Goal: Entertainment & Leisure: Consume media (video, audio)

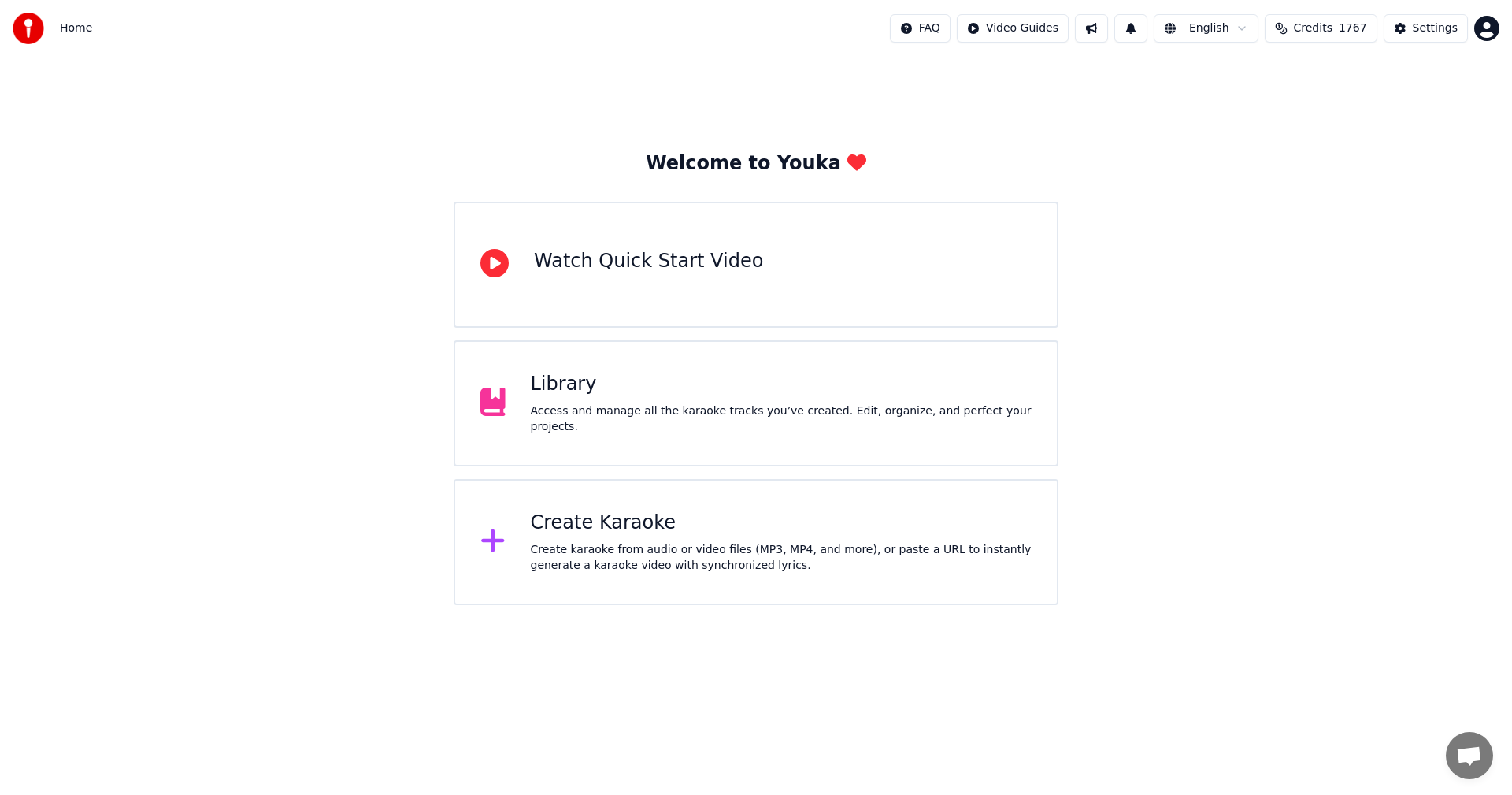
click at [587, 389] on div "Library" at bounding box center [781, 385] width 502 height 25
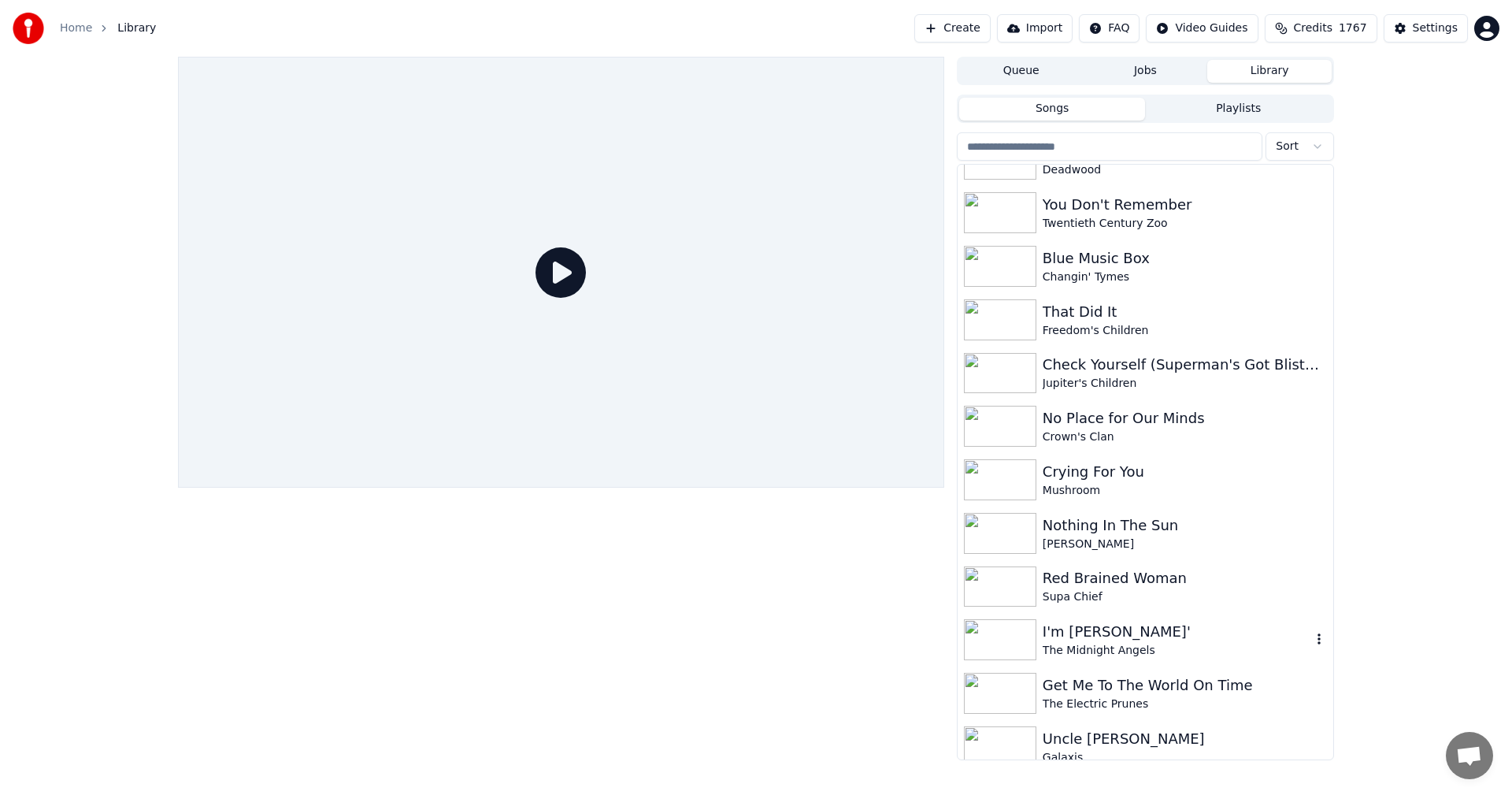
scroll to position [9673, 0]
click at [995, 518] on img at bounding box center [1000, 535] width 73 height 41
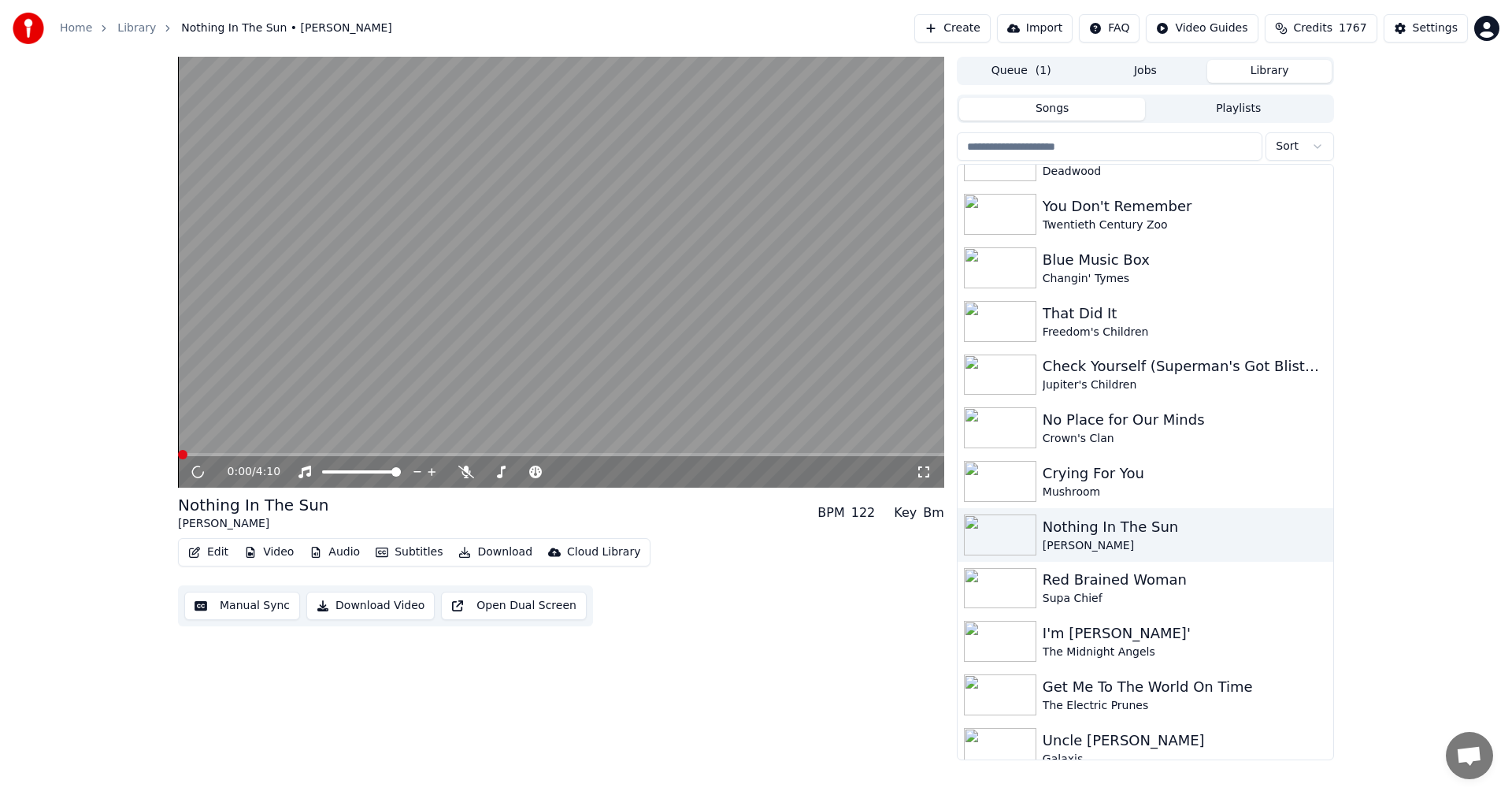
click at [918, 469] on icon at bounding box center [923, 472] width 11 height 11
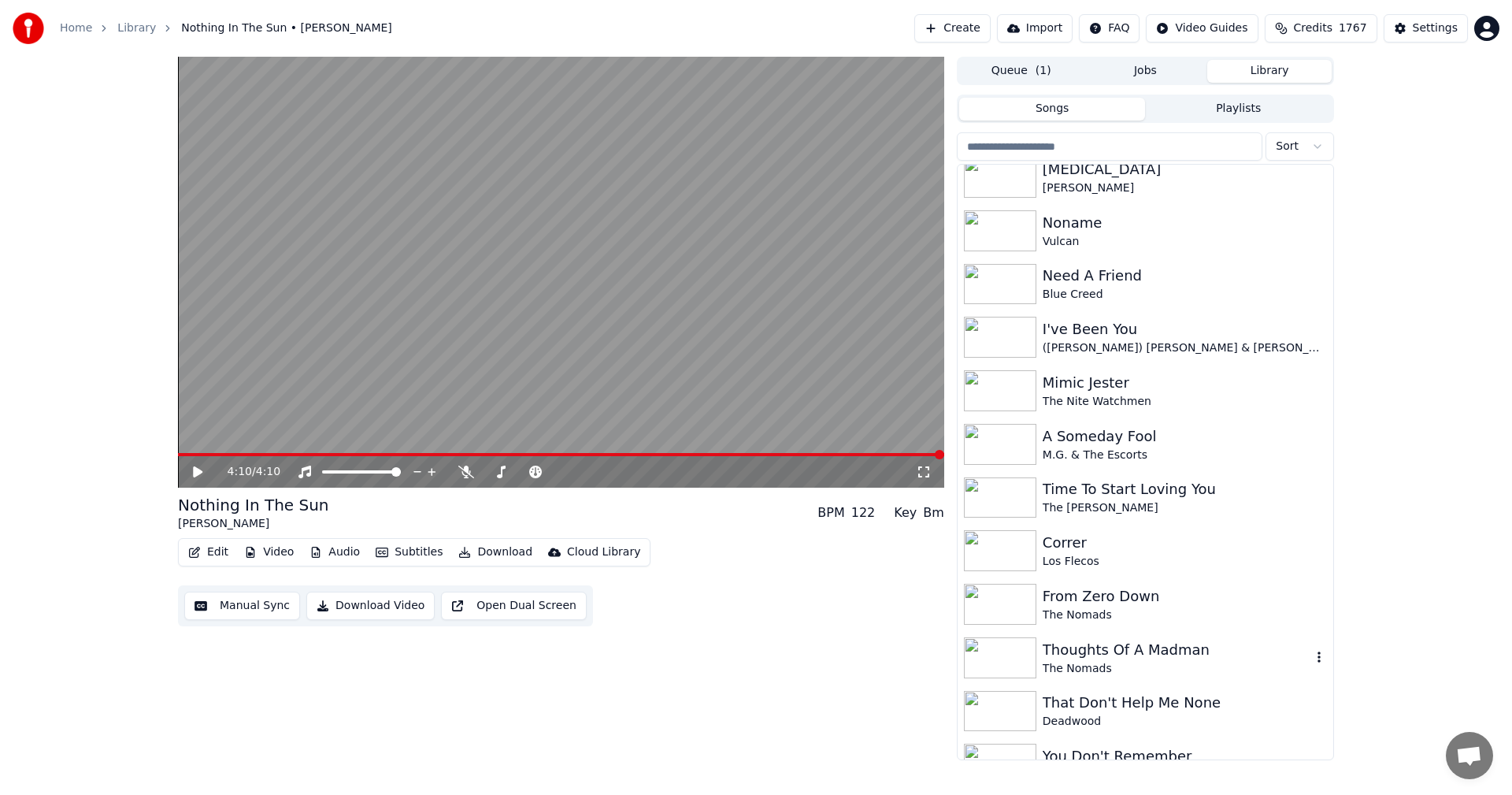
scroll to position [9042, 0]
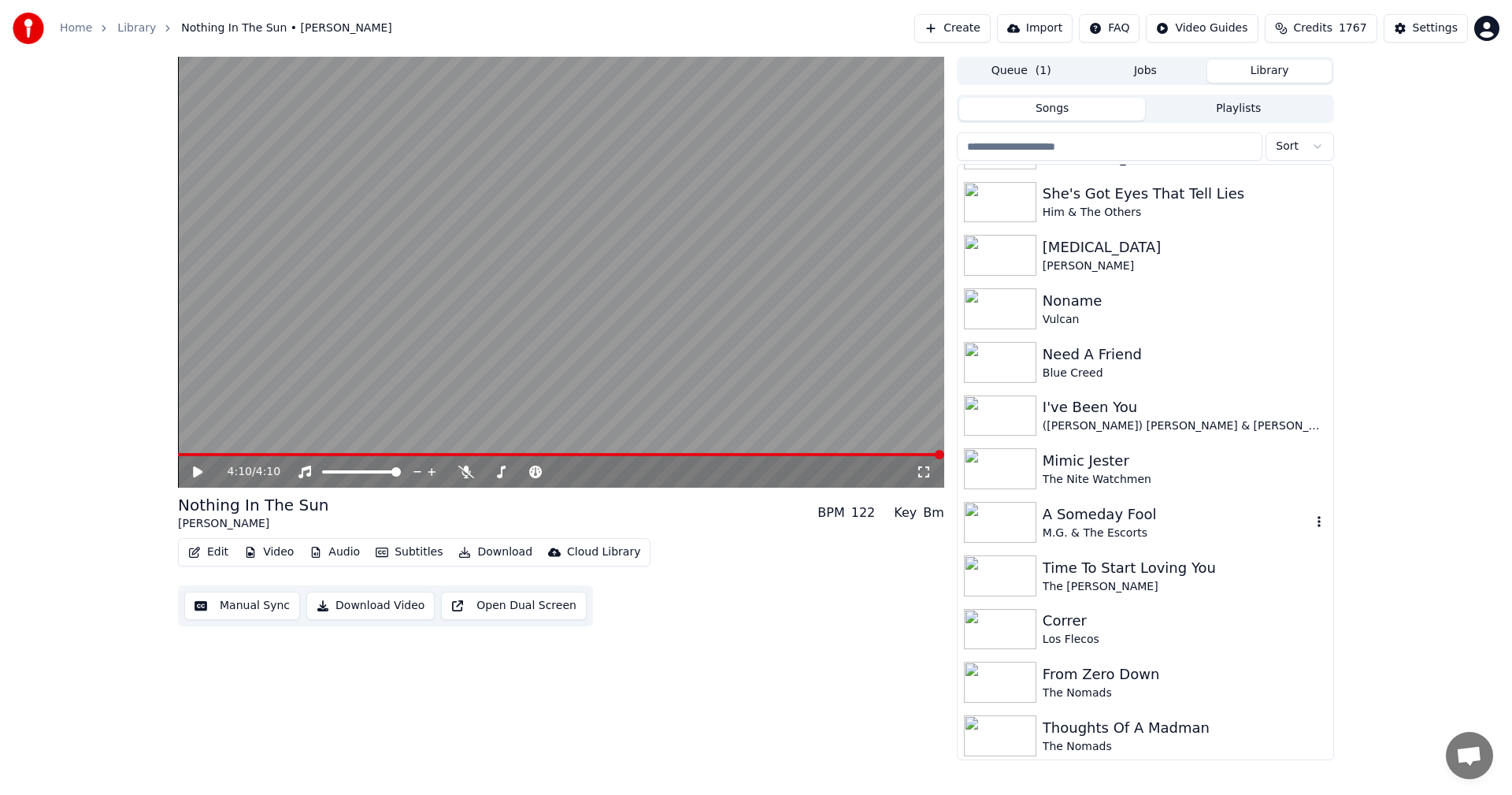
click at [1088, 526] on div "M.G. & The Escorts" at bounding box center [1177, 533] width 269 height 16
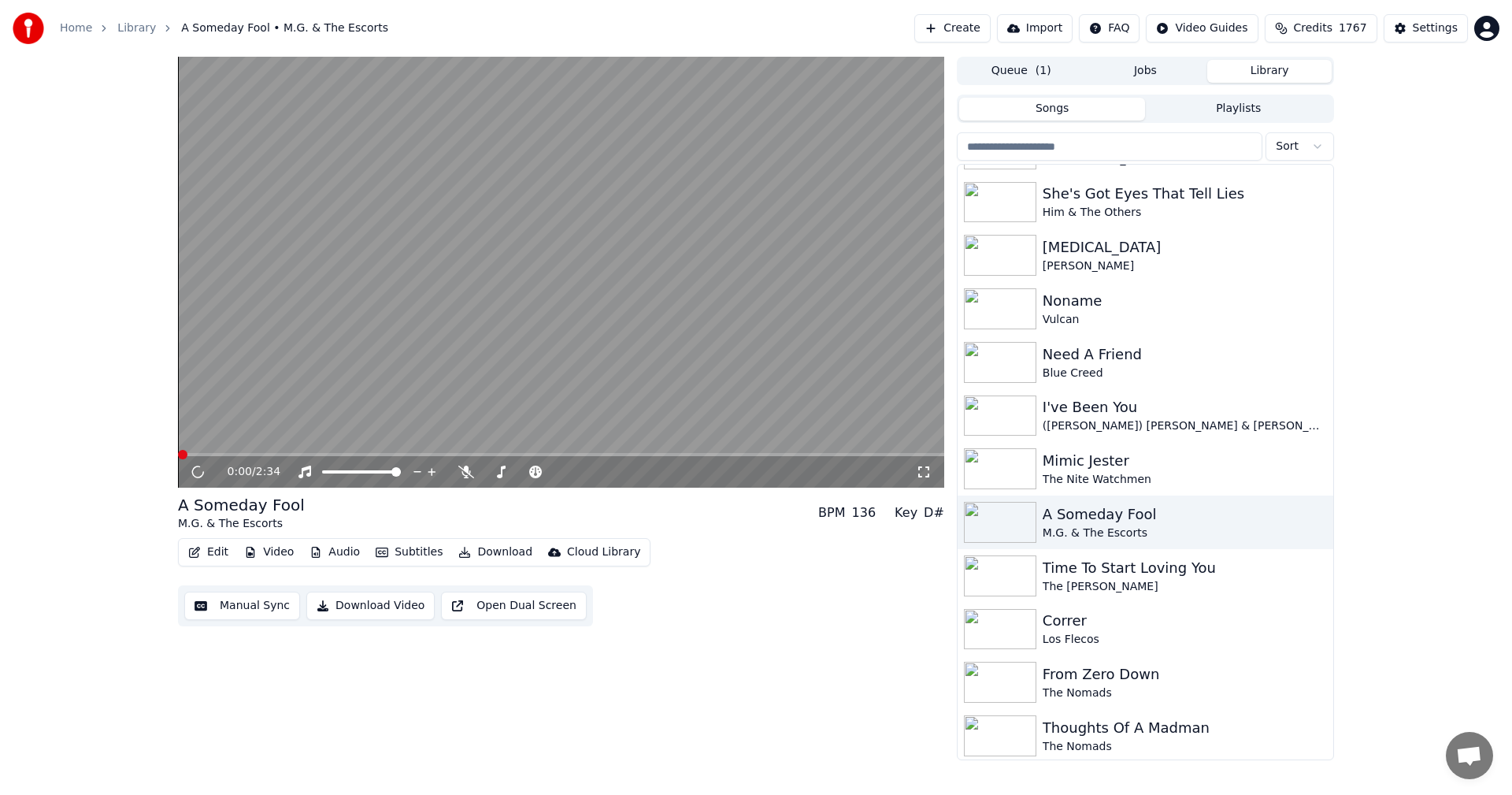
click at [926, 477] on icon at bounding box center [923, 472] width 11 height 11
click at [1051, 360] on div "Need A Friend" at bounding box center [1177, 355] width 269 height 22
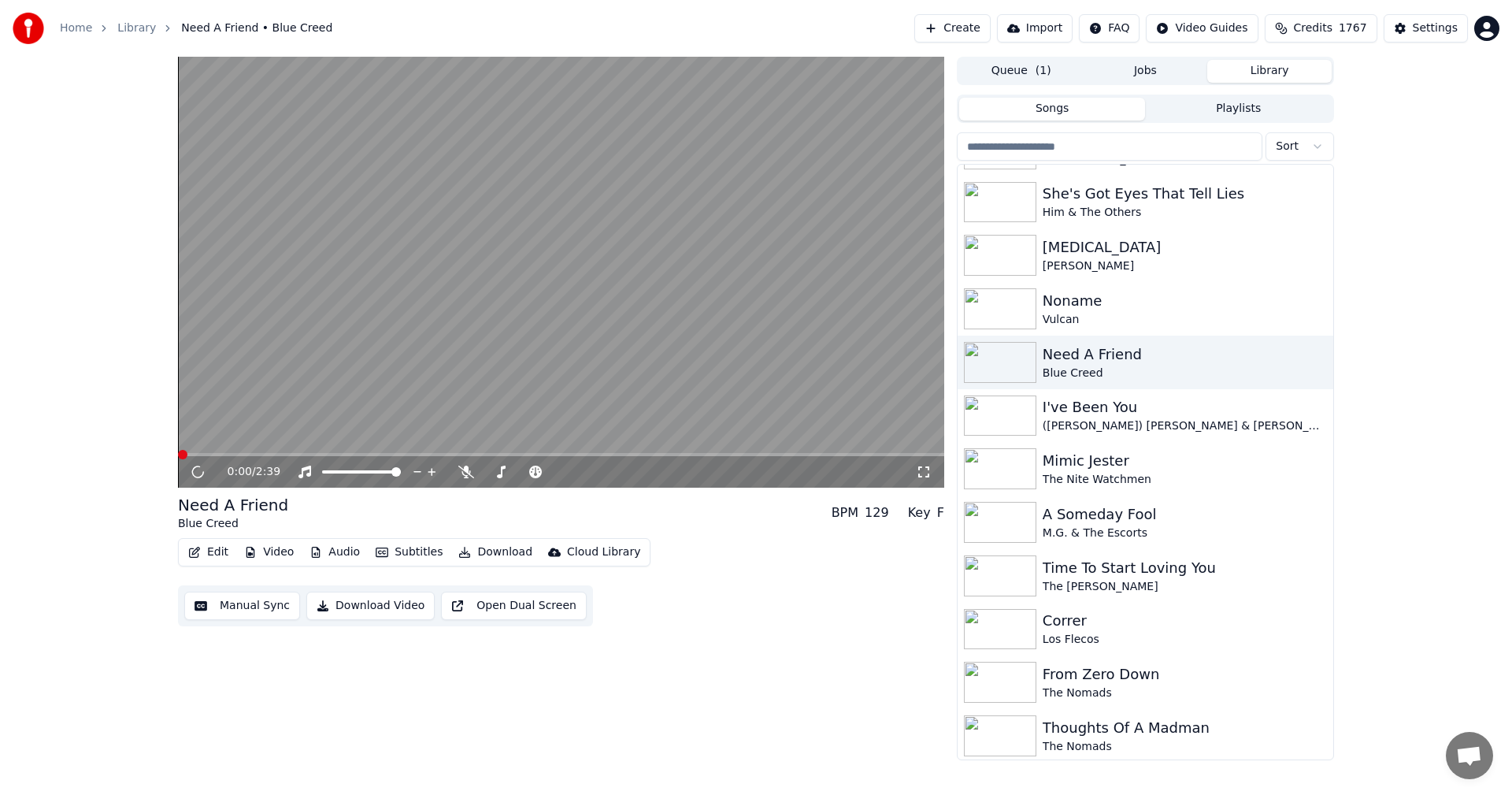
click at [926, 473] on icon at bounding box center [923, 472] width 16 height 13
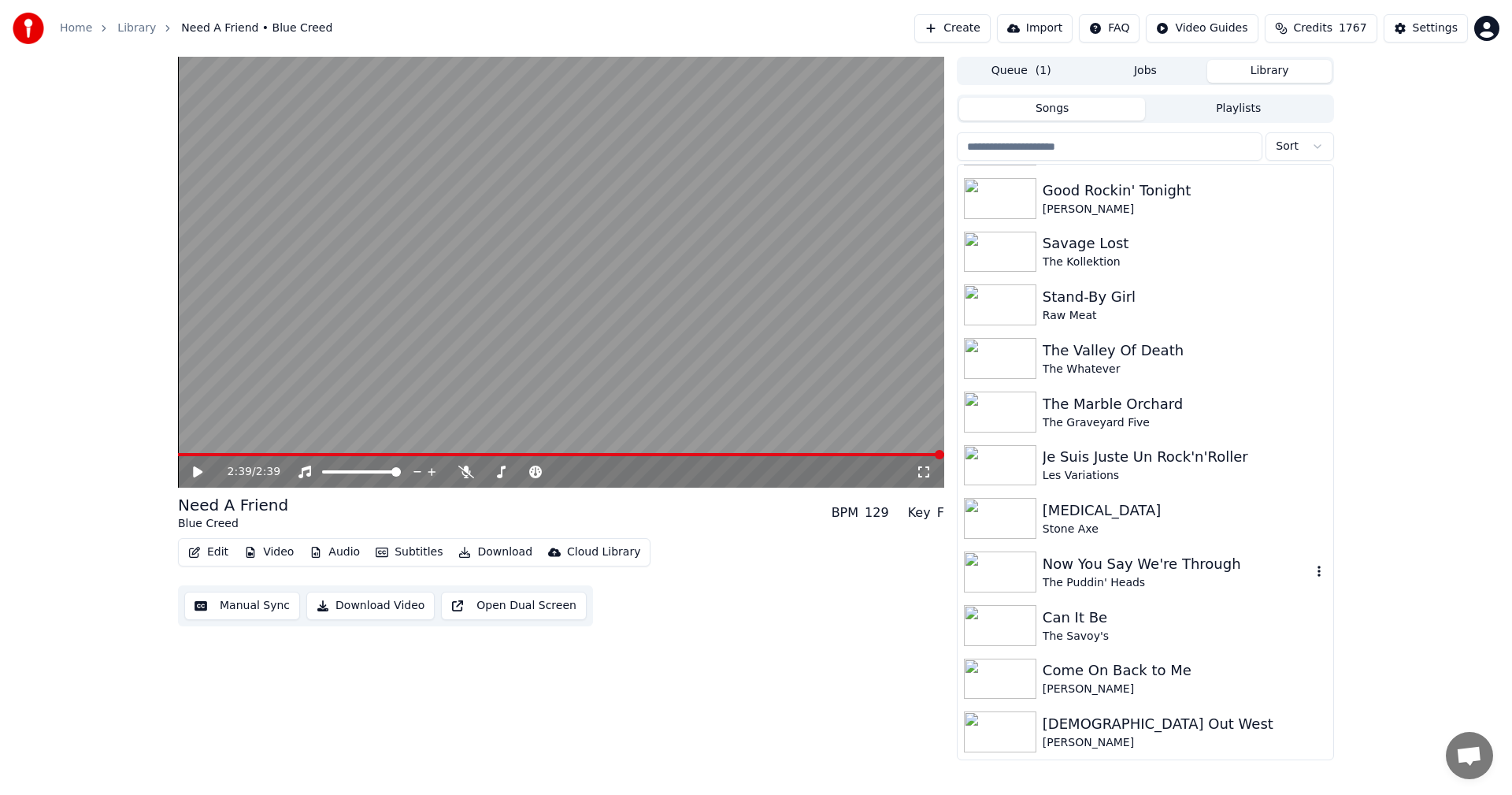
scroll to position [6837, 0]
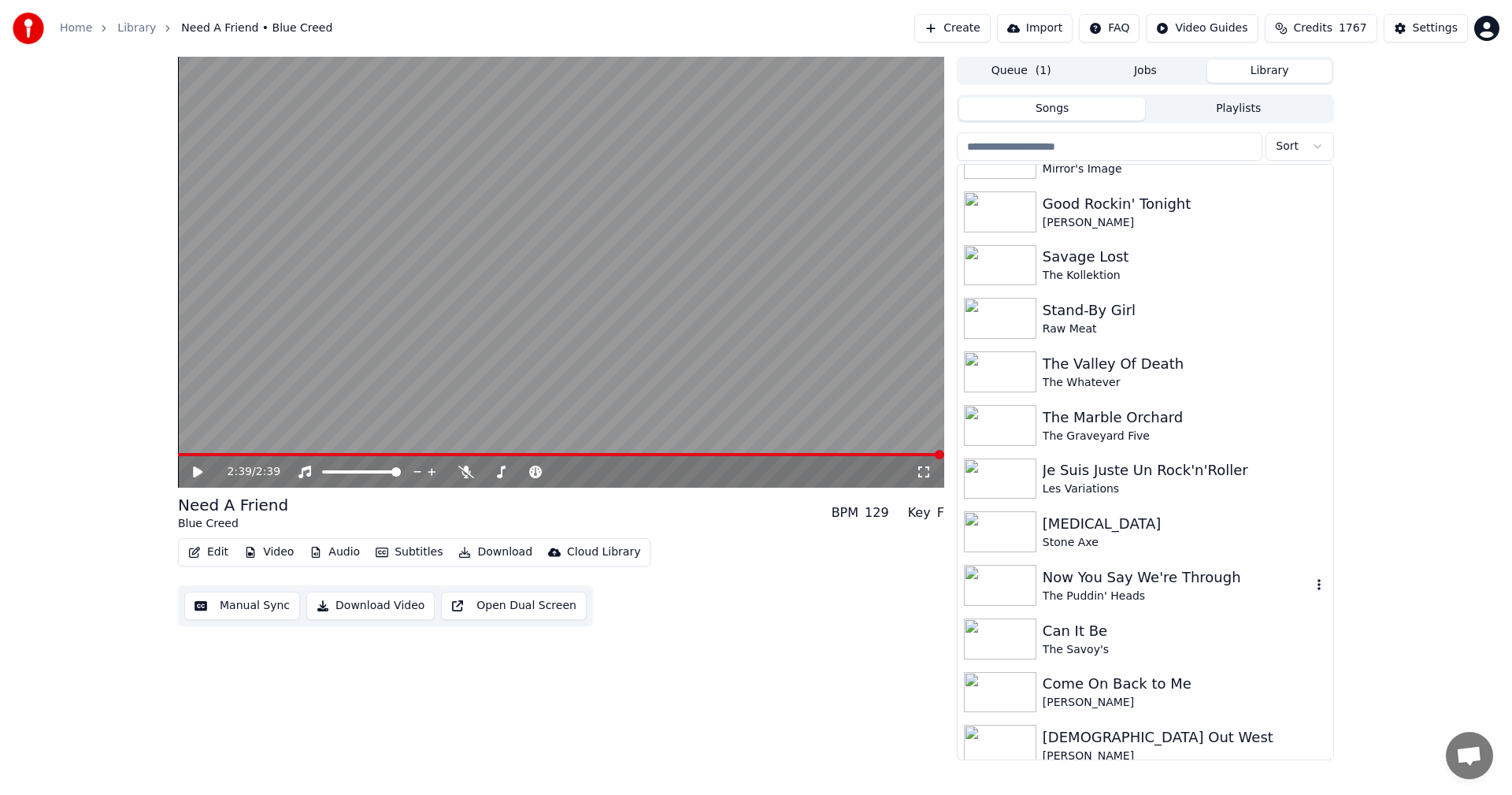
click at [1100, 579] on div "Now You Say We're Through" at bounding box center [1177, 578] width 269 height 22
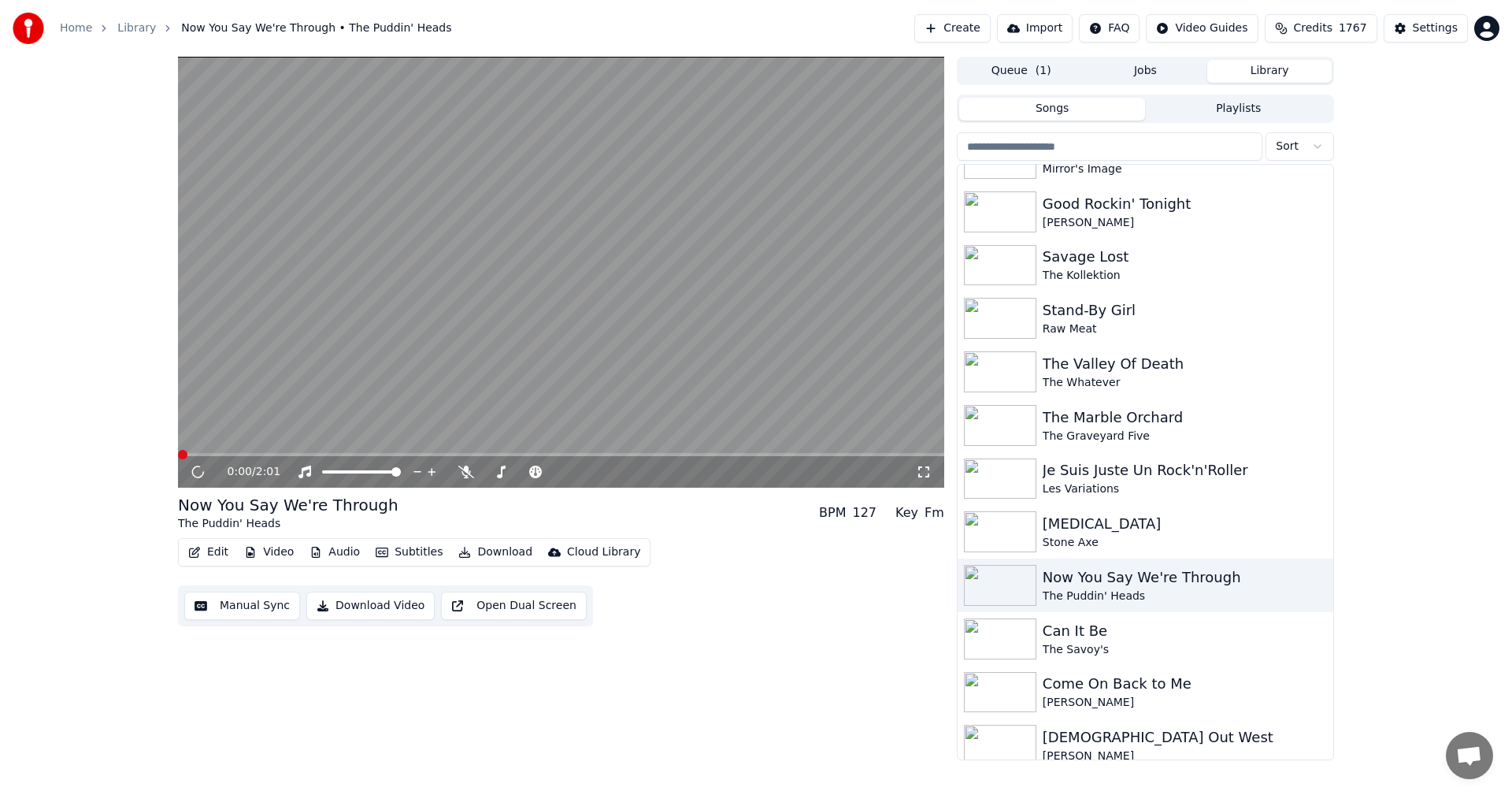
click at [925, 466] on icon at bounding box center [923, 472] width 16 height 13
click at [993, 644] on img at bounding box center [1000, 639] width 73 height 41
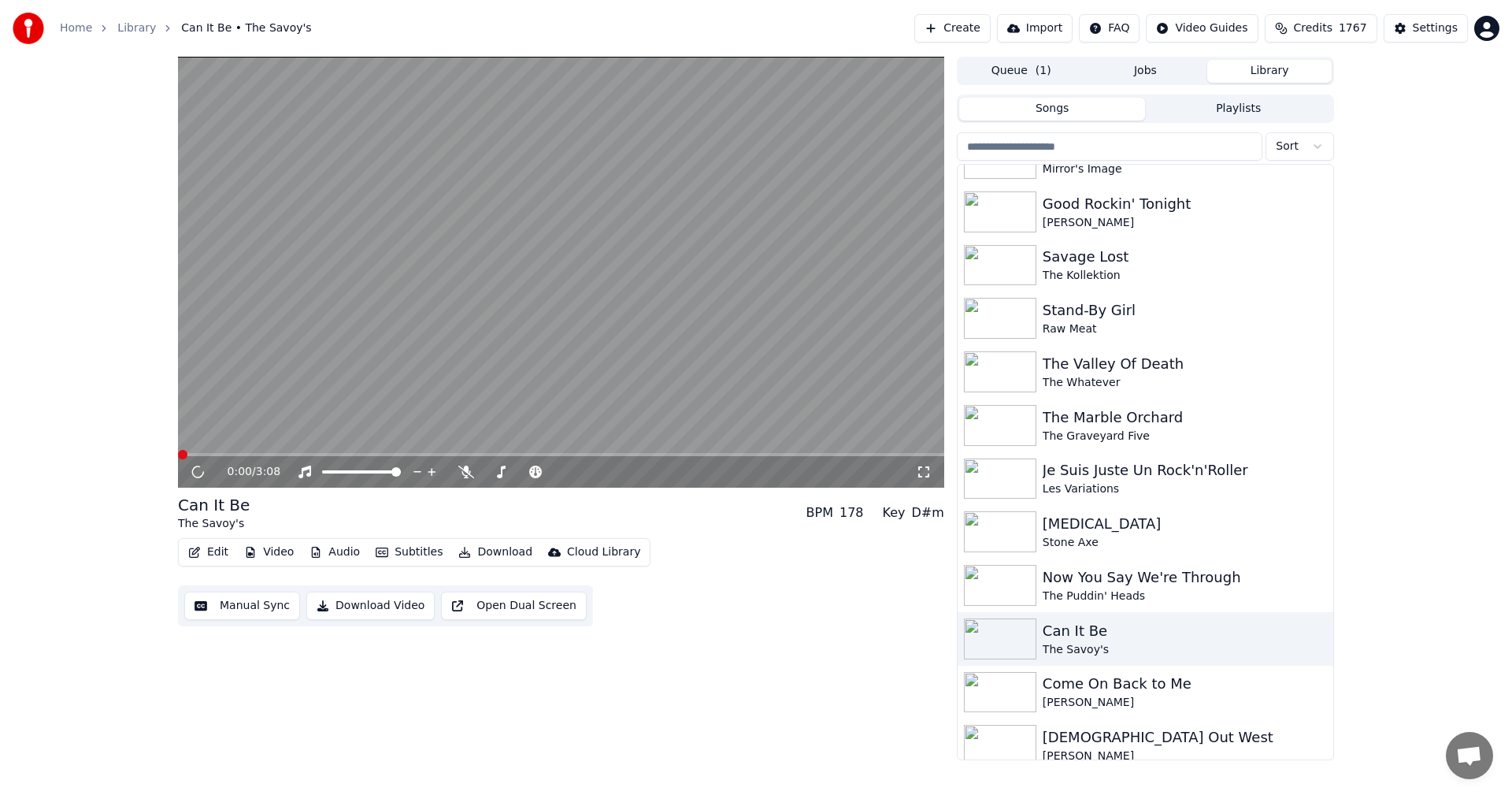
click at [927, 469] on icon at bounding box center [923, 472] width 11 height 11
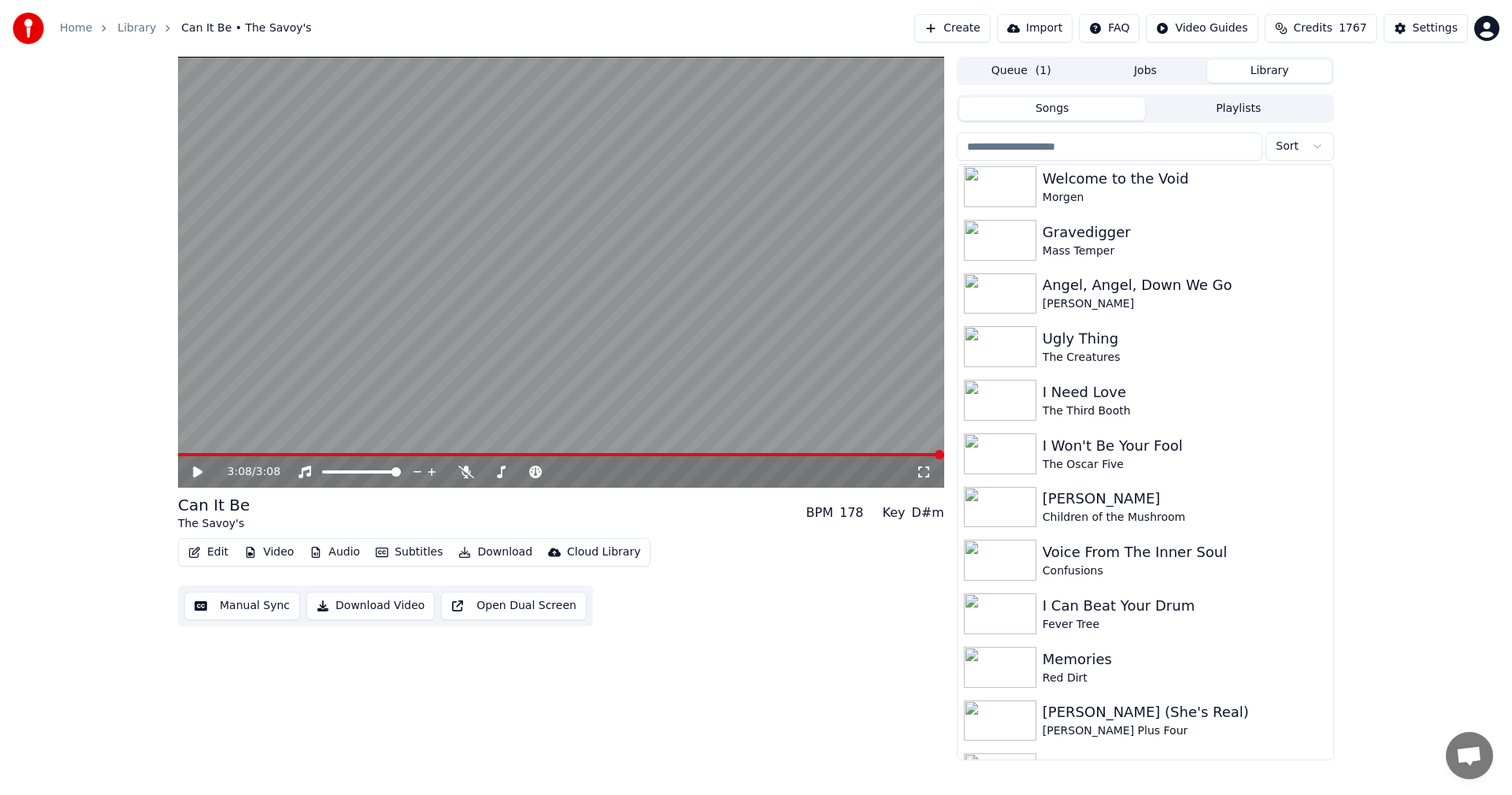
scroll to position [5891, 0]
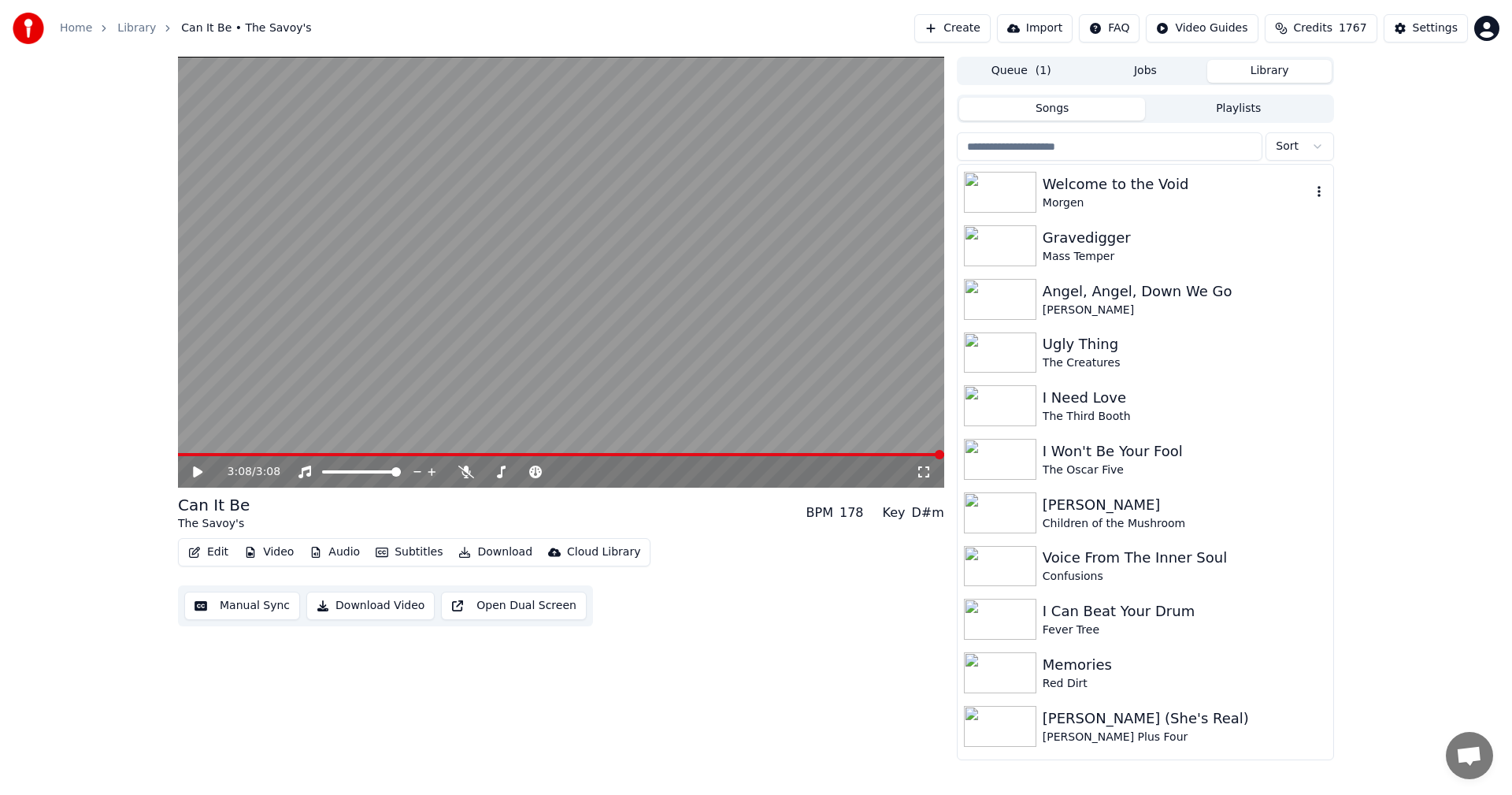
click at [1106, 183] on div "Welcome to the Void" at bounding box center [1177, 184] width 269 height 22
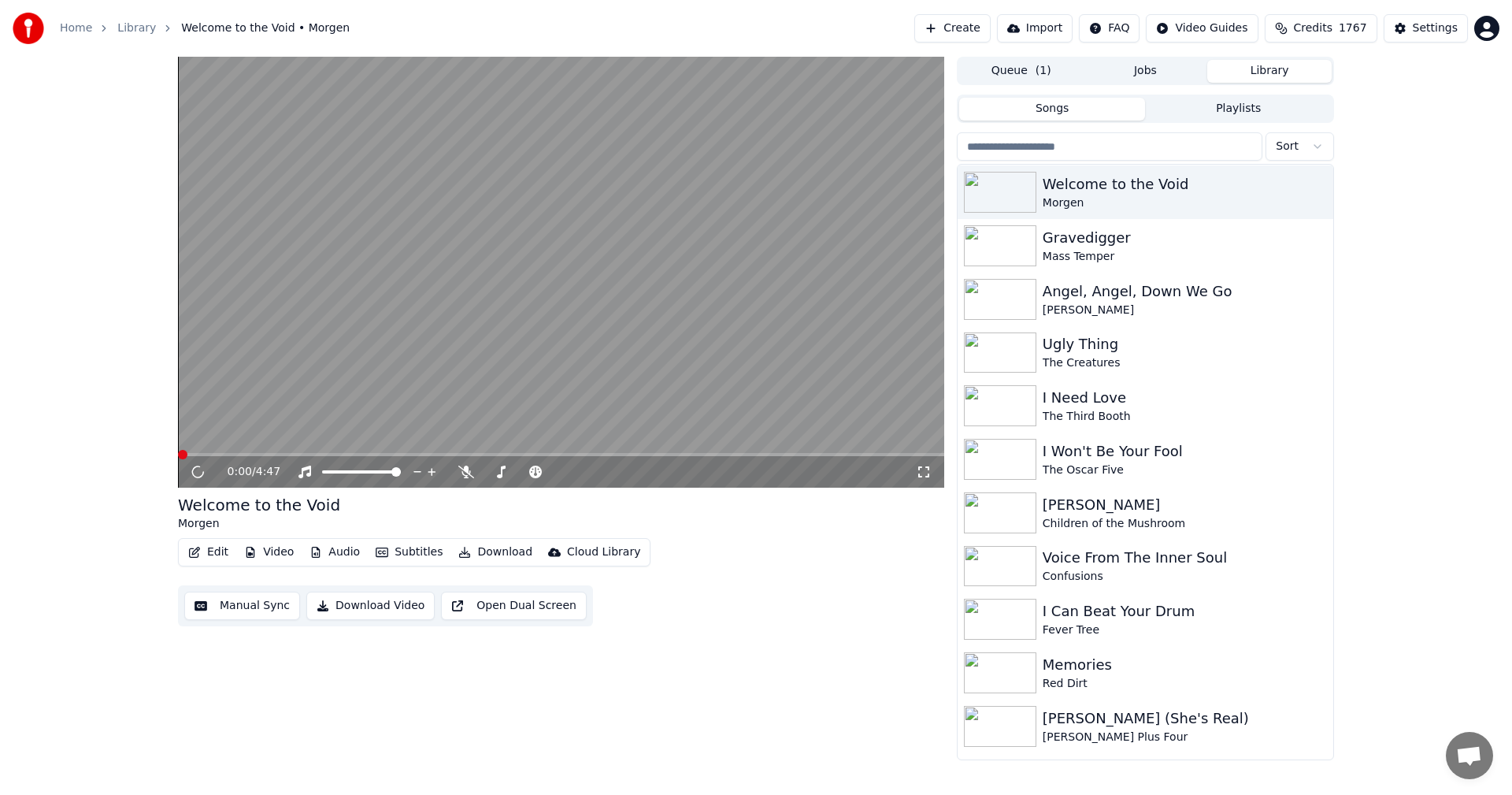
click at [922, 474] on icon at bounding box center [923, 472] width 16 height 13
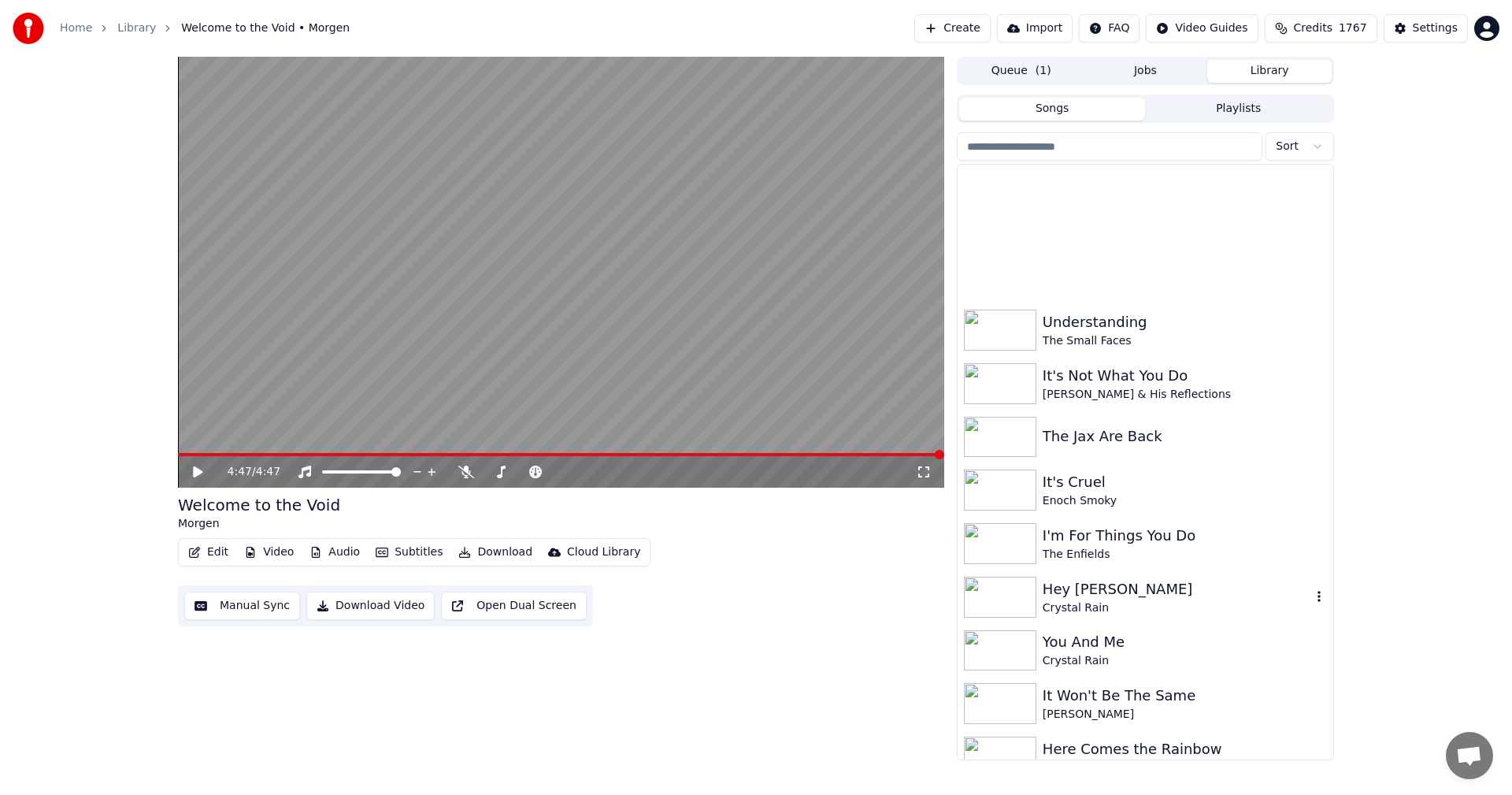
scroll to position [5153, 0]
